Goal: Information Seeking & Learning: Learn about a topic

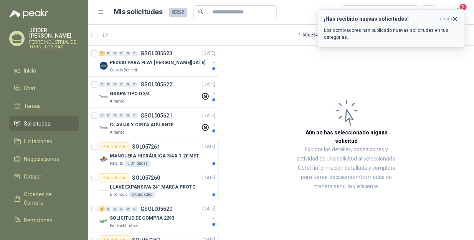
click at [457, 16] on icon "button" at bounding box center [455, 19] width 7 height 7
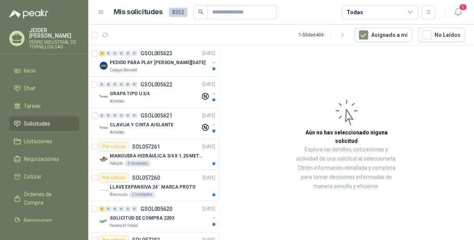
click at [457, 16] on icon "button" at bounding box center [458, 12] width 10 height 10
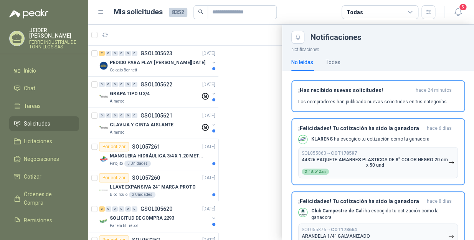
click at [253, 95] on div at bounding box center [281, 132] width 386 height 215
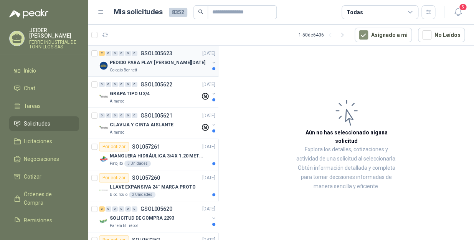
click at [176, 73] on div "Colegio Bennett" at bounding box center [159, 70] width 99 height 6
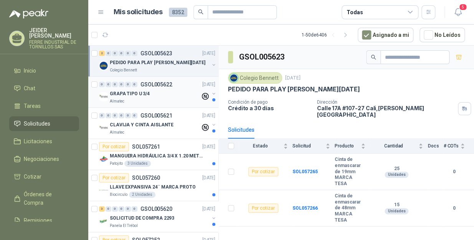
click at [173, 97] on div "GRAPA TIPO U 3/4" at bounding box center [155, 93] width 91 height 9
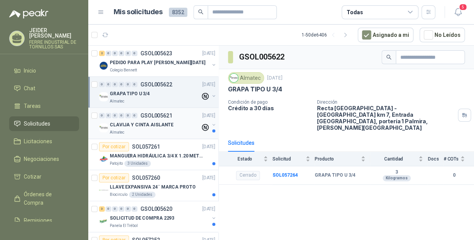
click at [168, 127] on p "CLAVIJA Y CINTA AISLANTE" at bounding box center [142, 124] width 64 height 7
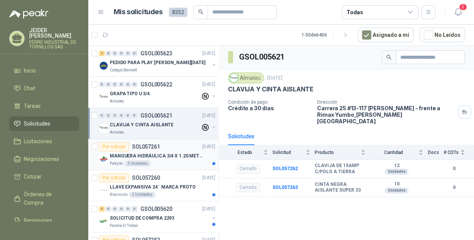
click at [172, 155] on p "MANGUERA HIDRÁULICA 3/4 X 1.20 METROS DE LONGITUD HR-HR-ACOPLADA" at bounding box center [158, 155] width 96 height 7
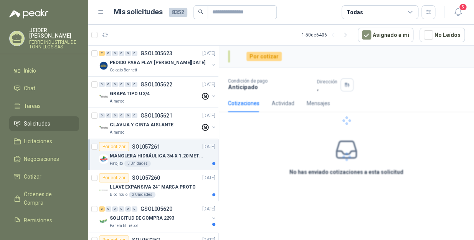
click at [173, 157] on p "MANGUERA HIDRÁULICA 3/4 X 1.20 METROS DE LONGITUD HR-HR-ACOPLADA" at bounding box center [158, 155] width 96 height 7
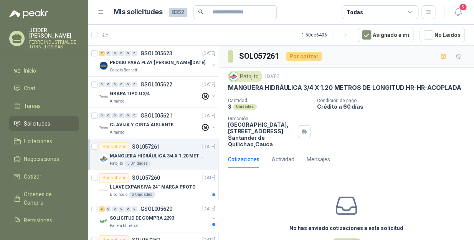
scroll to position [2, 0]
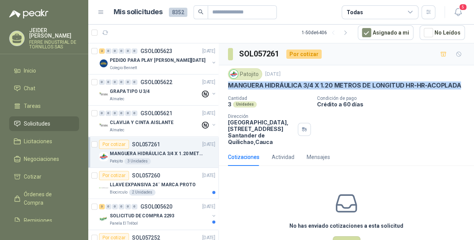
drag, startPoint x: 263, startPoint y: 94, endPoint x: 223, endPoint y: 86, distance: 40.4
click at [223, 86] on div "Patojito [DATE] MANGUERA HIDRÁULICA 3/4 X 1.20 METROS DE LONGITUD HR-HR-ACOPLAD…" at bounding box center [346, 106] width 255 height 83
copy p "MANGUERA HIDRÁULICA 3/4 X 1.20 METROS DE LONGITUD HR-HR-ACOPLADA"
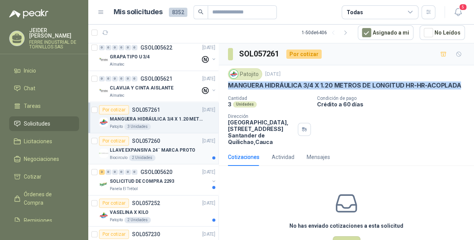
click at [170, 153] on div "LLAVE EXPANSIVA 24¨ MARCA PROTO" at bounding box center [163, 149] width 106 height 9
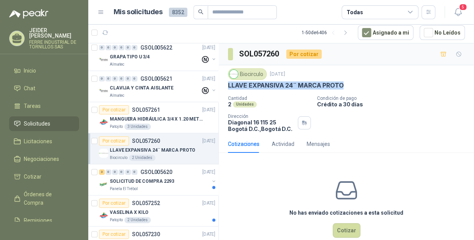
drag, startPoint x: 352, startPoint y: 88, endPoint x: 224, endPoint y: 86, distance: 128.5
click at [224, 86] on div "Biocirculo [DATE] LLAVE EXPANSIVA 24¨ MARCA PROTO Cantidad 2 Unidades Condición…" at bounding box center [346, 100] width 255 height 70
copy p "LLAVE EXPANSIVA 24¨ MARCA PROTO"
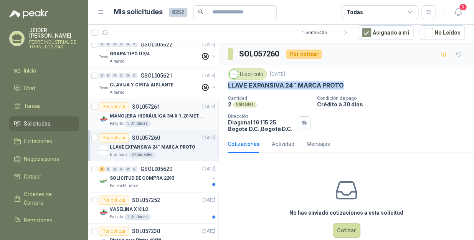
scroll to position [35, 0]
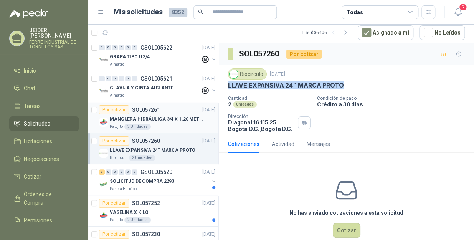
click at [155, 115] on p "MANGUERA HIDRÁULICA 3/4 X 1.20 METROS DE LONGITUD HR-HR-ACOPLADA" at bounding box center [158, 118] width 96 height 7
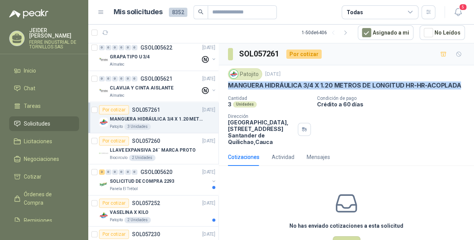
drag, startPoint x: 267, startPoint y: 95, endPoint x: 229, endPoint y: 87, distance: 39.6
click at [229, 87] on p "MANGUERA HIDRÁULICA 3/4 X 1.20 METROS DE LONGITUD HR-HR-ACOPLADA" at bounding box center [344, 85] width 233 height 8
copy p "MANGUERA HIDRÁULICA 3/4 X 1.20 METROS DE LONGITUD HR-HR-ACOPLADA"
